Goal: Task Accomplishment & Management: Complete application form

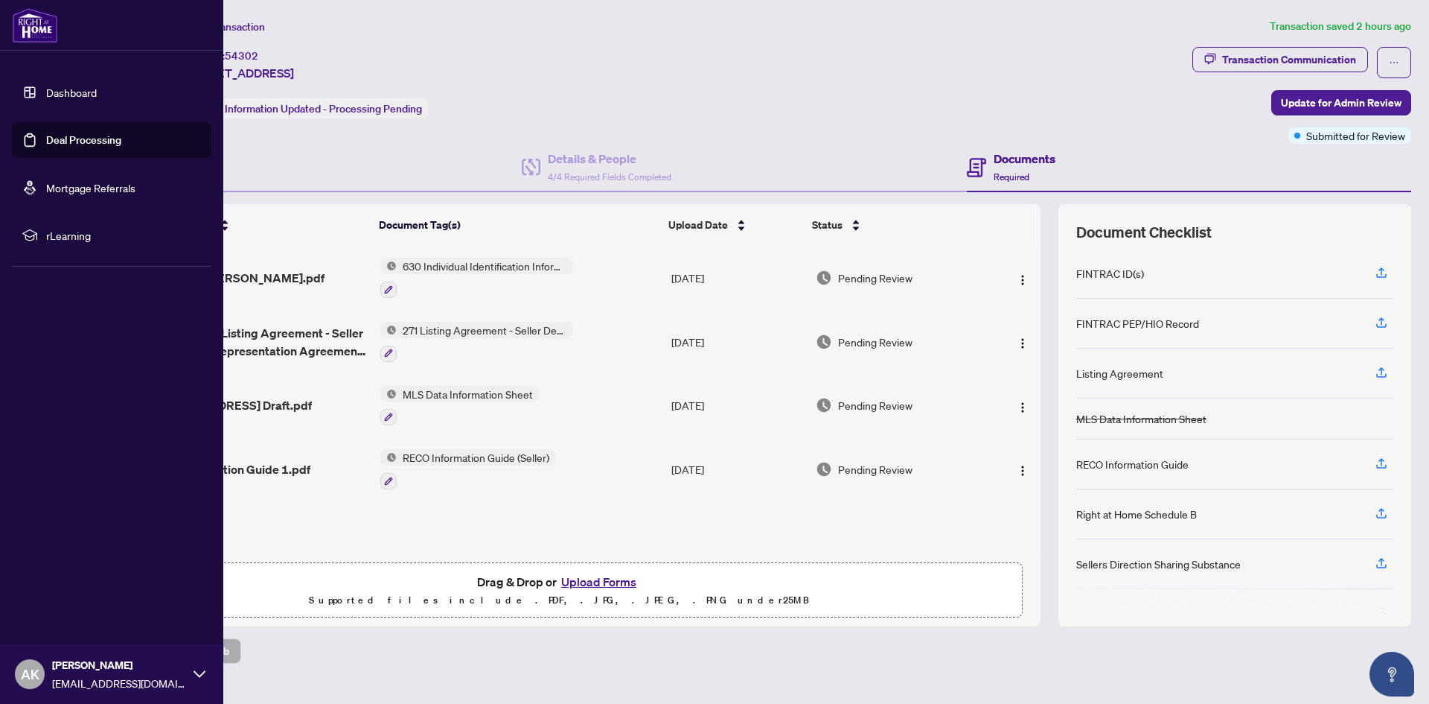
click at [60, 141] on link "Deal Processing" at bounding box center [83, 139] width 75 height 13
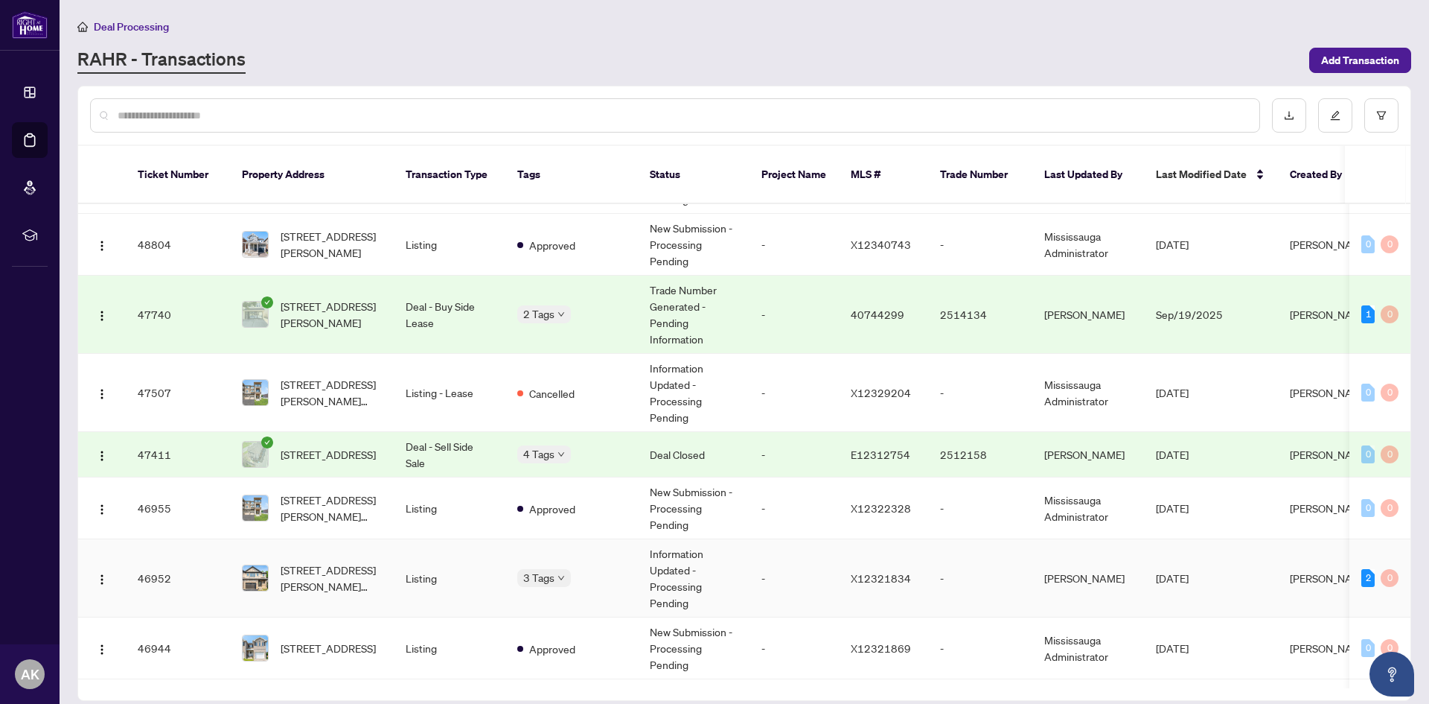
scroll to position [1011, 0]
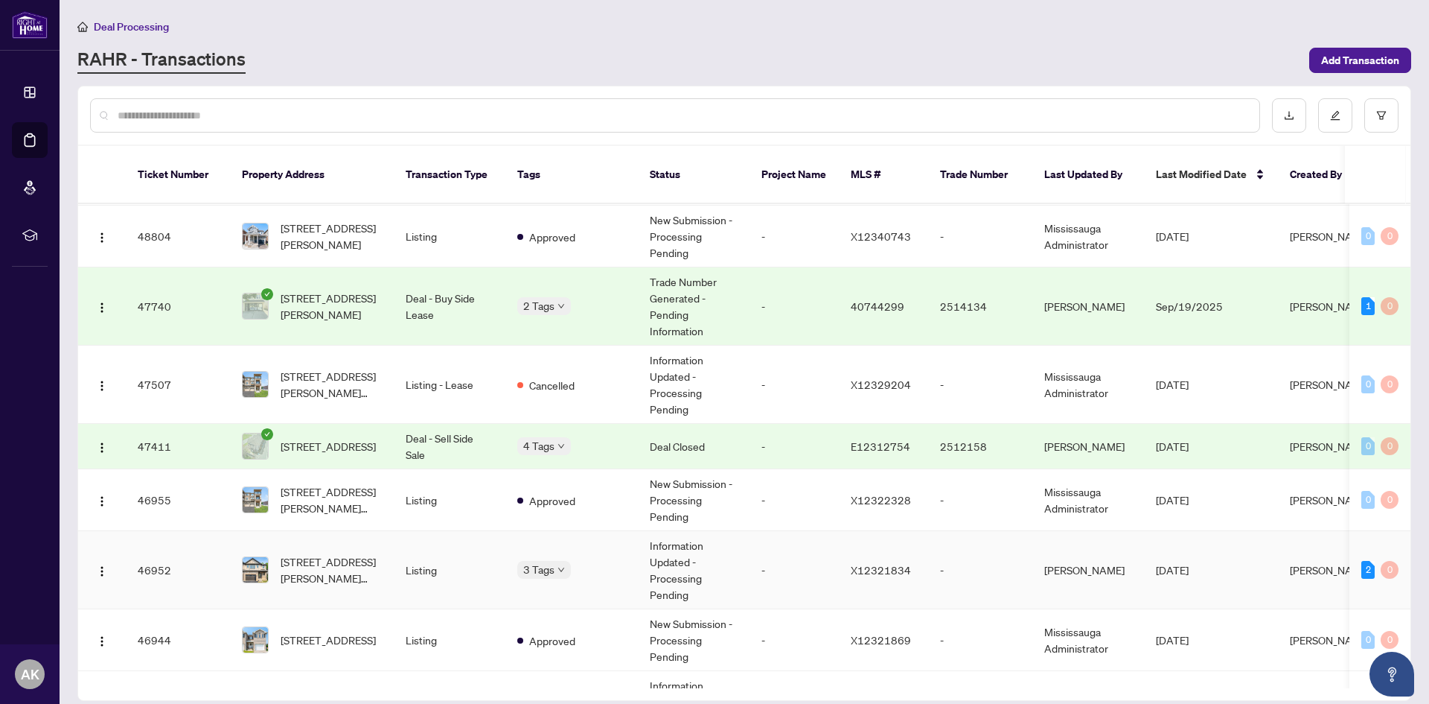
click at [709, 537] on td "Information Updated - Processing Pending" at bounding box center [694, 570] width 112 height 78
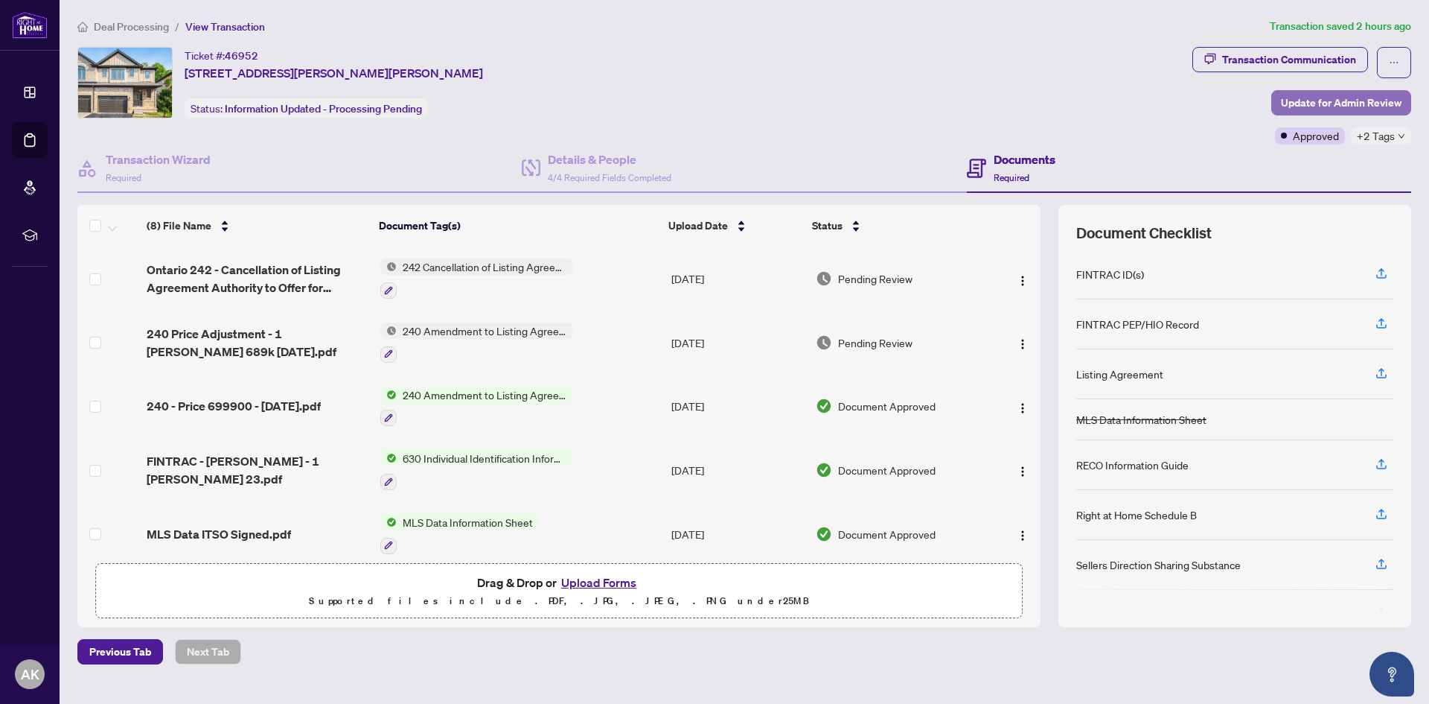
click at [1346, 100] on span "Update for Admin Review" at bounding box center [1341, 103] width 121 height 24
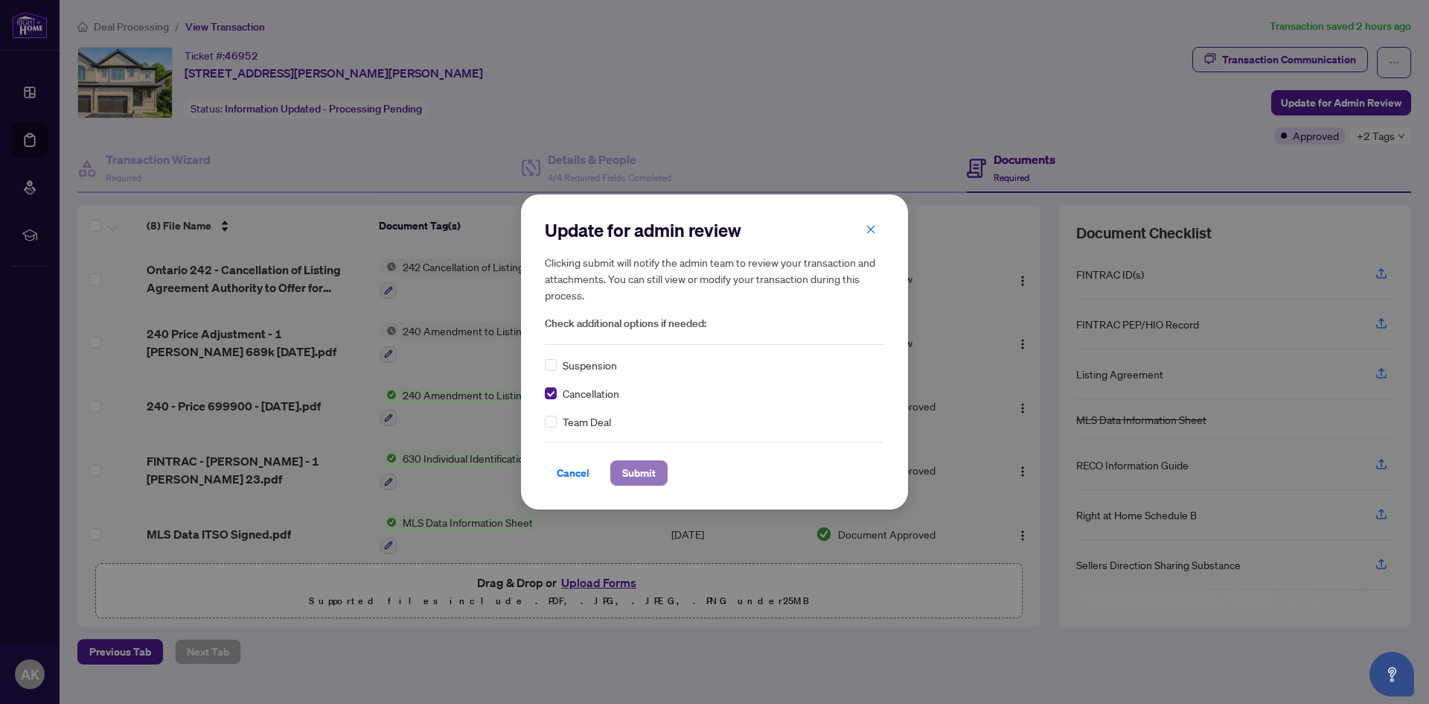
click at [626, 468] on span "Submit" at bounding box center [639, 473] width 34 height 24
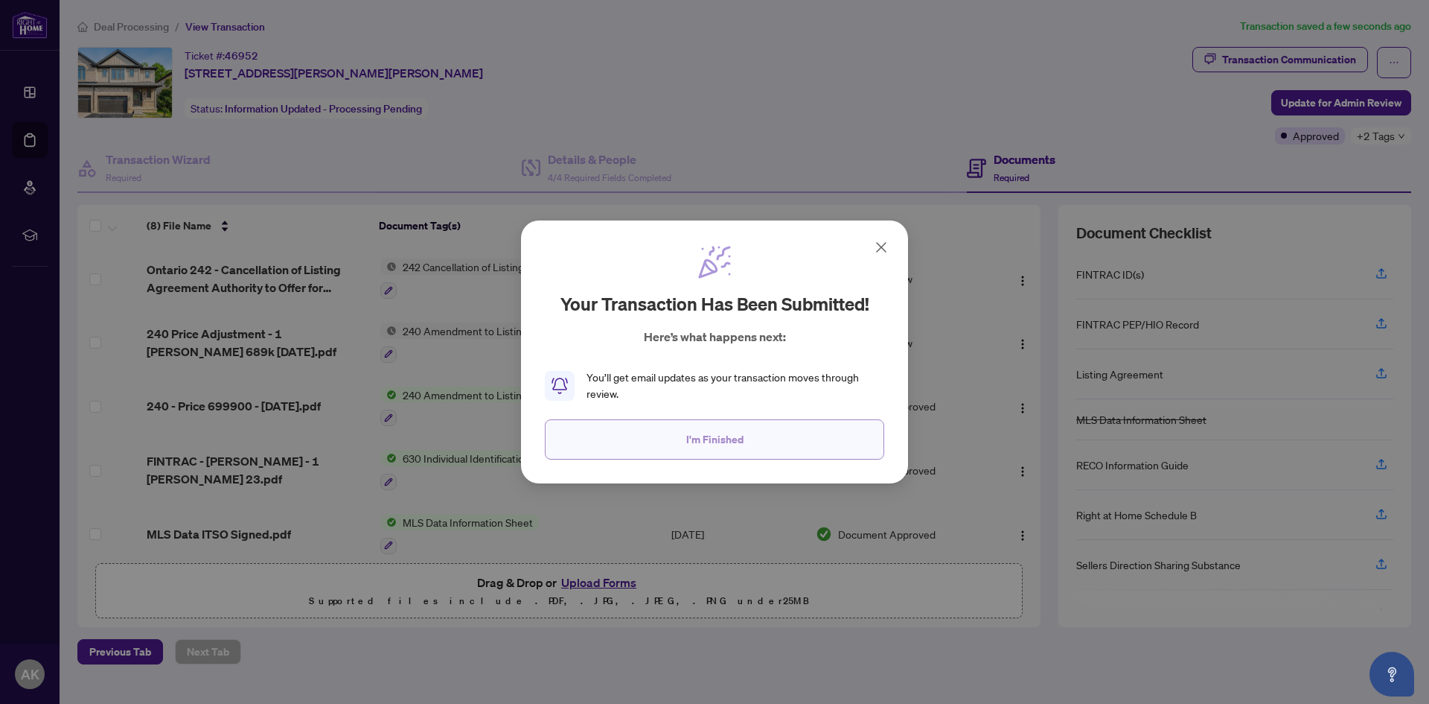
click at [704, 452] on button "I'm Finished" at bounding box center [714, 439] width 339 height 40
